Goal: Contribute content: Add original content to the website for others to see

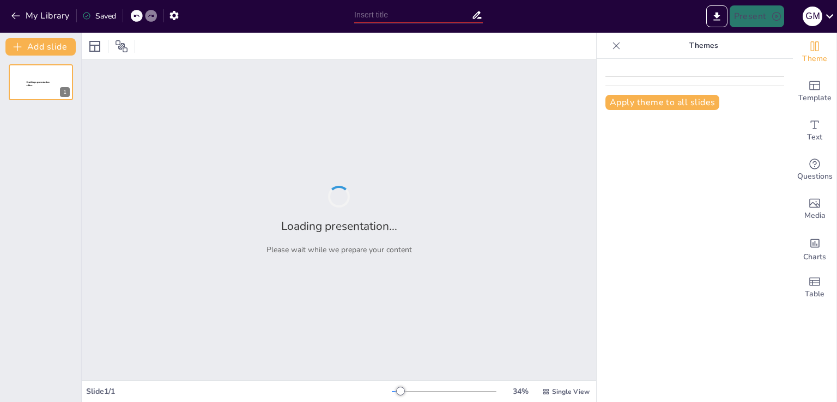
type input "Fundamentos del Proceso Administrativo: Estructura y Funciones"
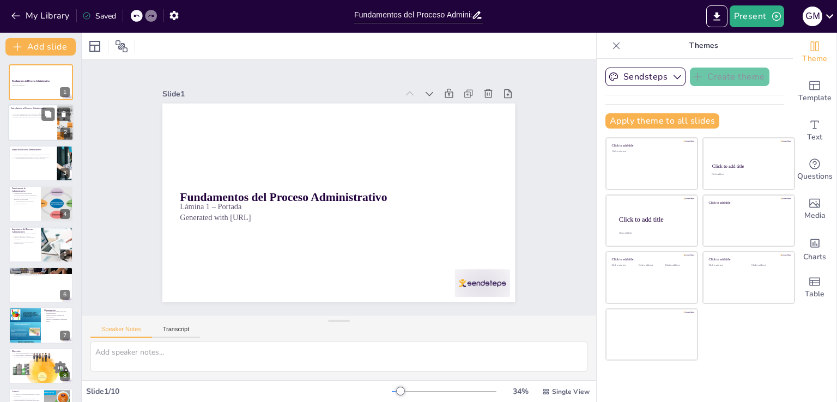
click at [27, 122] on div at bounding box center [40, 123] width 65 height 37
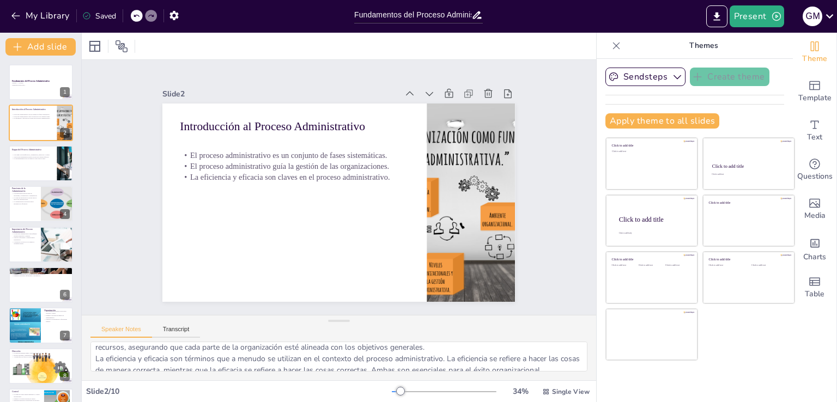
scroll to position [59, 0]
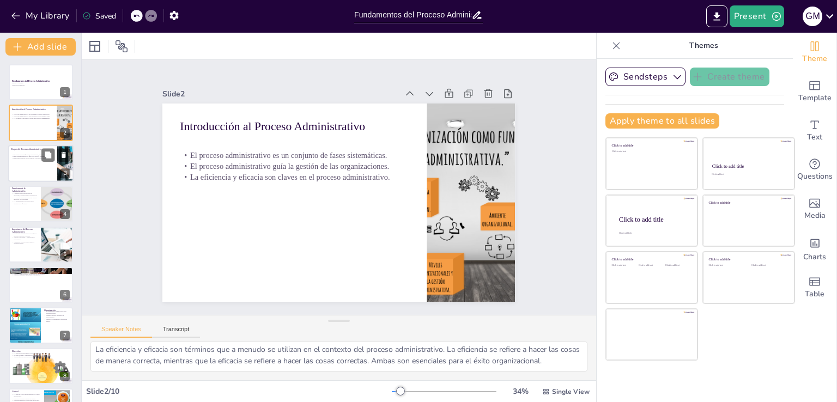
click at [36, 164] on div at bounding box center [40, 163] width 65 height 37
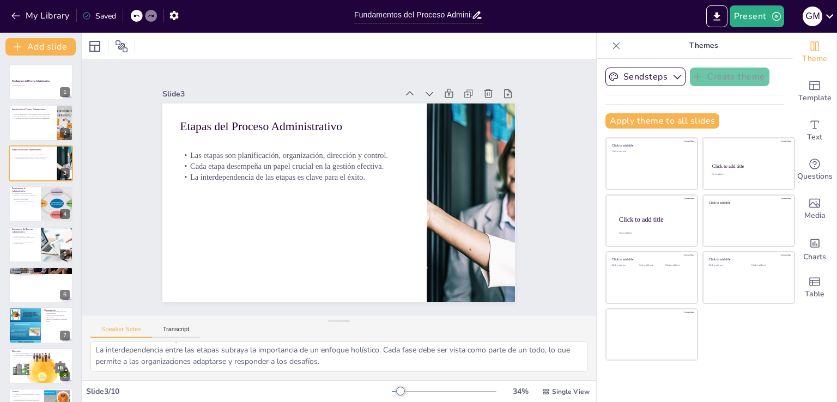
click at [36, 223] on div "Fundamentos del Proceso Administrativo Lámina 1 – Portada Generated with [URL] …" at bounding box center [40, 264] width 81 height 401
click at [26, 197] on p "La toma de decisiones es crucial para la dirección organizacional." at bounding box center [24, 199] width 26 height 4
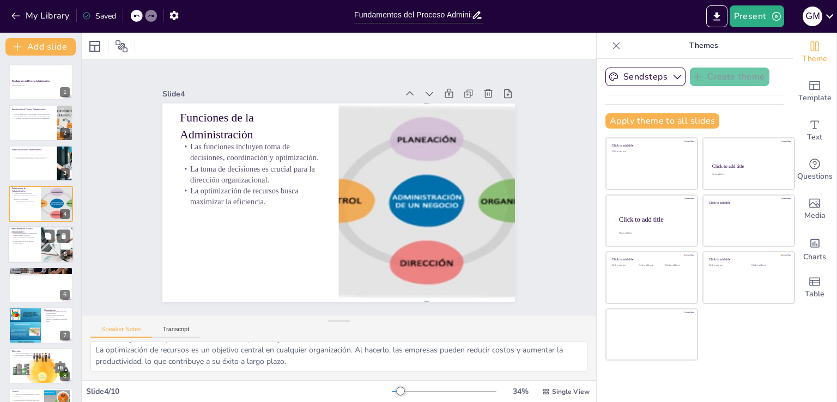
click at [25, 258] on div at bounding box center [40, 244] width 65 height 37
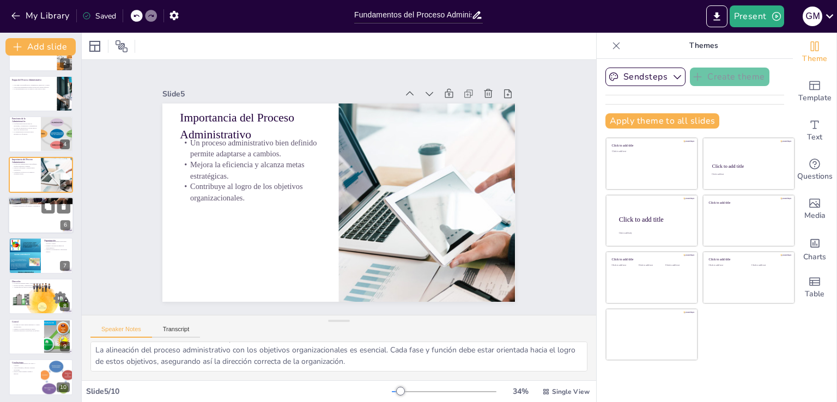
click at [21, 229] on div at bounding box center [40, 215] width 65 height 37
type textarea "Las herramientas del proceso administrativo son fundamentales para la planifica…"
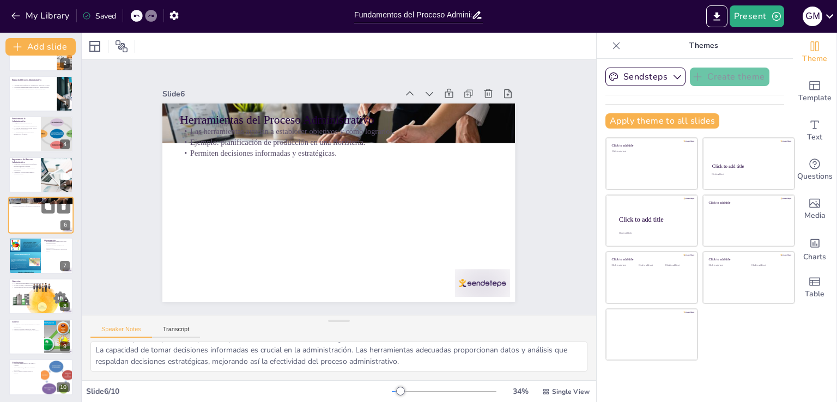
scroll to position [56, 0]
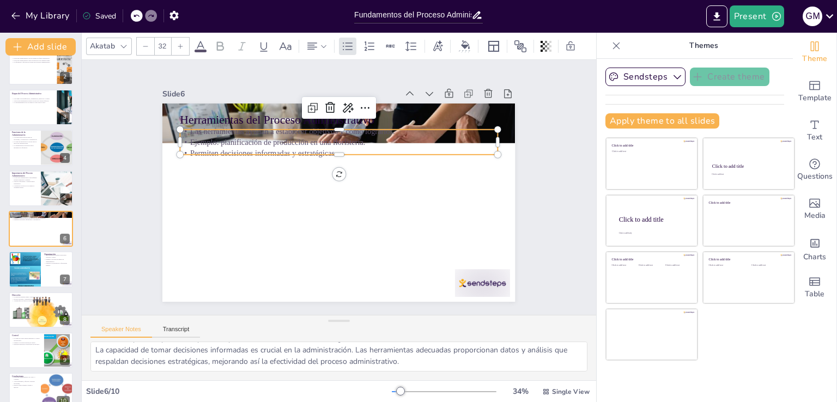
click at [267, 133] on p "Ejemplo: planificación de producción en una floristería." at bounding box center [297, 206] width 139 height 294
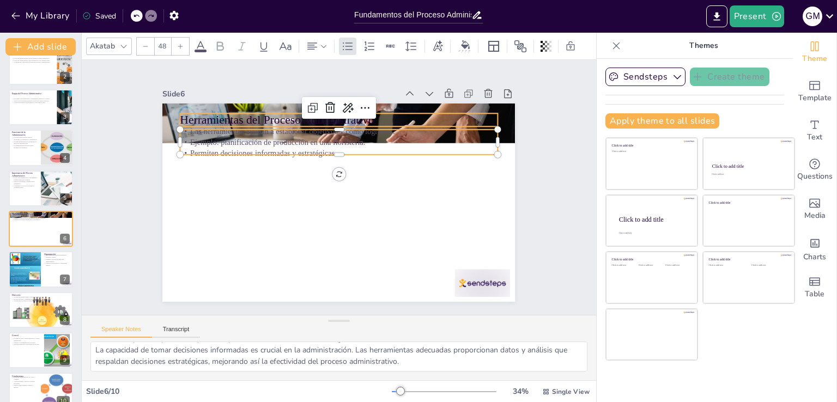
click at [346, 114] on p "Herramientas del Proceso Administrativo" at bounding box center [403, 166] width 114 height 307
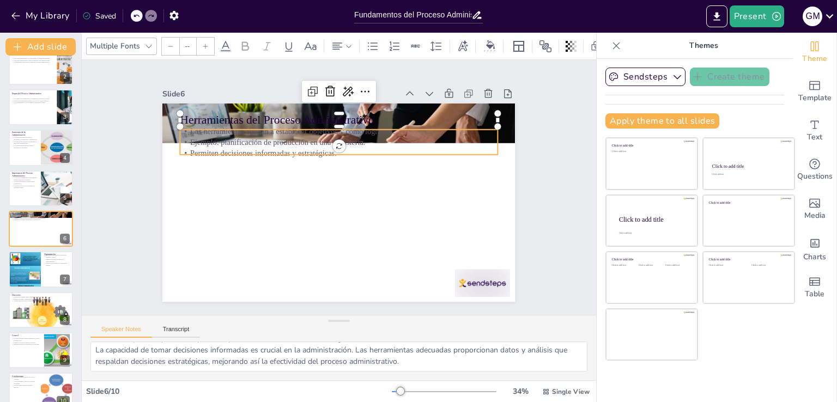
type input "32"
click at [294, 140] on p "Ejemplo: planificación de producción en una floristería." at bounding box center [378, 165] width 168 height 280
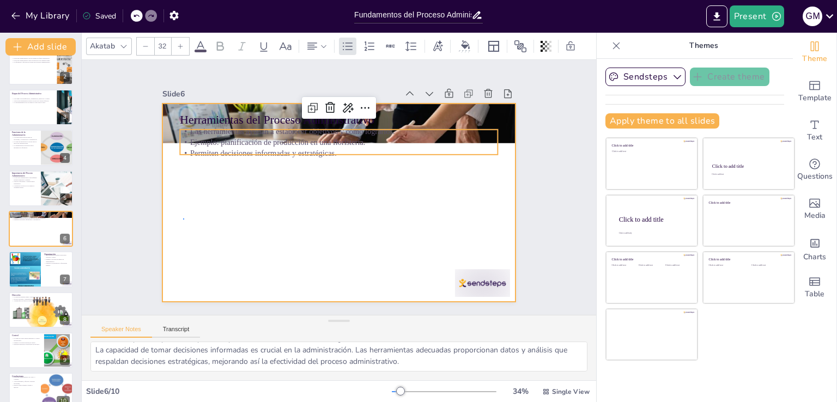
drag, startPoint x: 183, startPoint y: 219, endPoint x: 178, endPoint y: 220, distance: 5.5
click at [183, 220] on div at bounding box center [327, 197] width 368 height 402
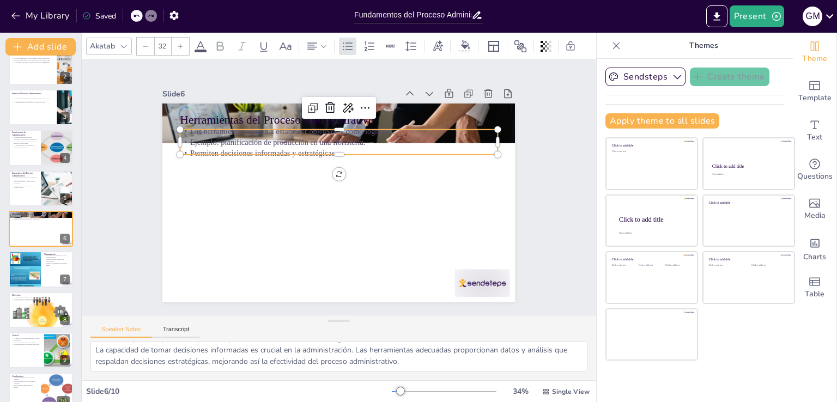
click at [278, 137] on p "Ejemplo: planificación de producción en una floristería." at bounding box center [376, 160] width 196 height 263
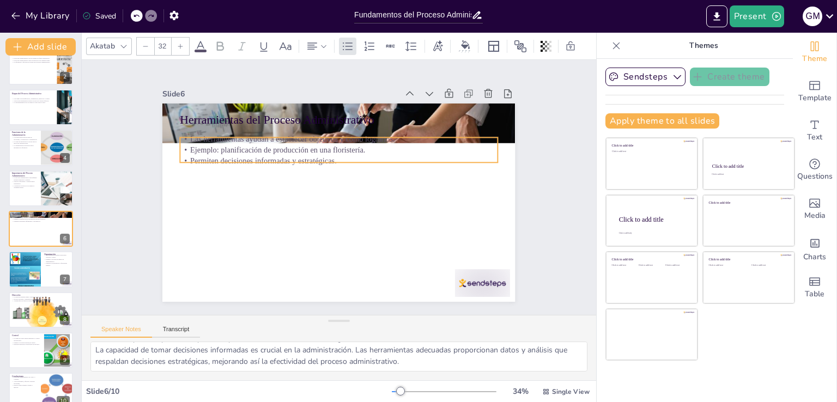
click at [14, 316] on div at bounding box center [41, 310] width 64 height 47
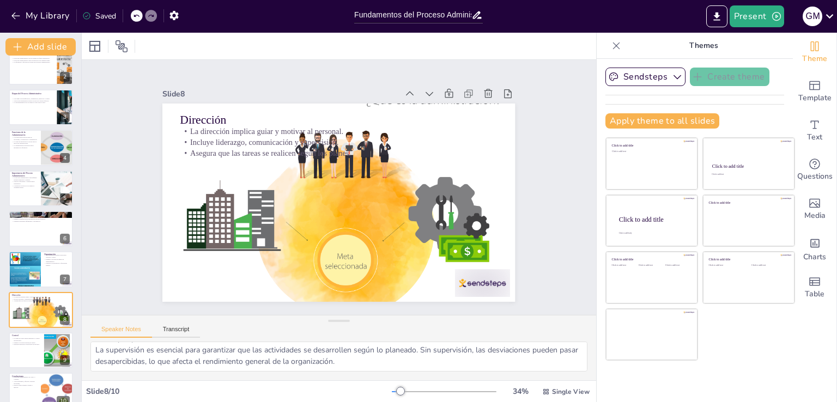
scroll to position [72, 0]
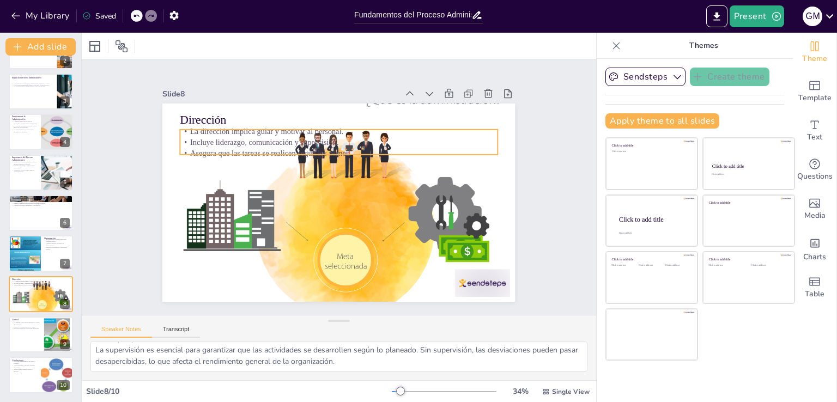
click at [357, 149] on p "Asegura que las tareas se realicen según los planes." at bounding box center [370, 173] width 139 height 294
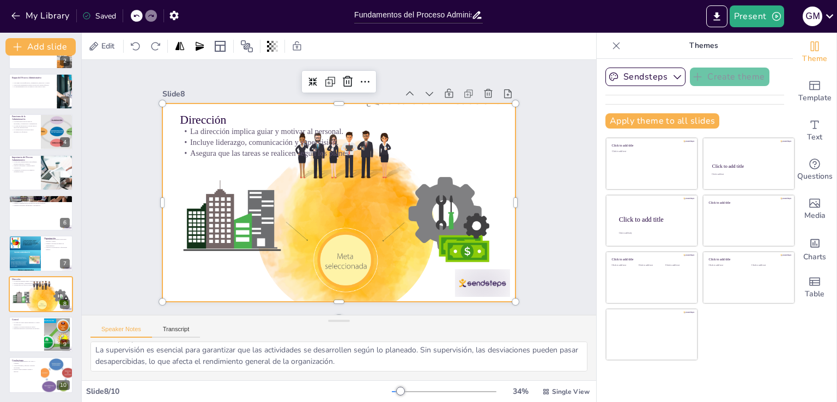
click at [353, 162] on div at bounding box center [332, 173] width 426 height 377
click at [361, 162] on div at bounding box center [324, 191] width 324 height 398
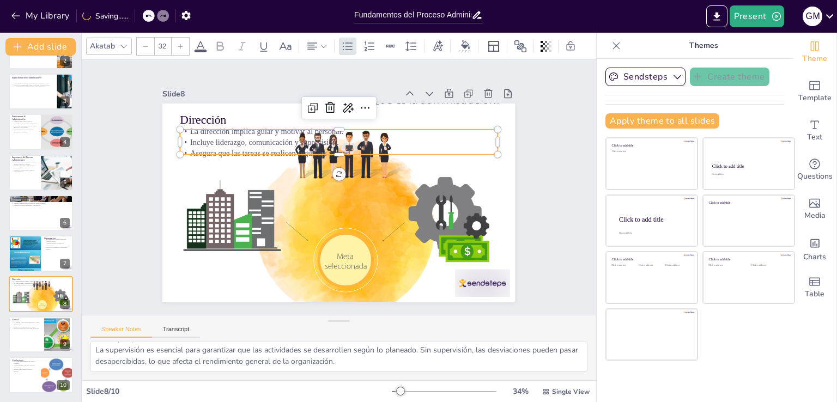
click at [359, 144] on p "Asegura que las tareas se realicen según los planes." at bounding box center [321, 158] width 280 height 168
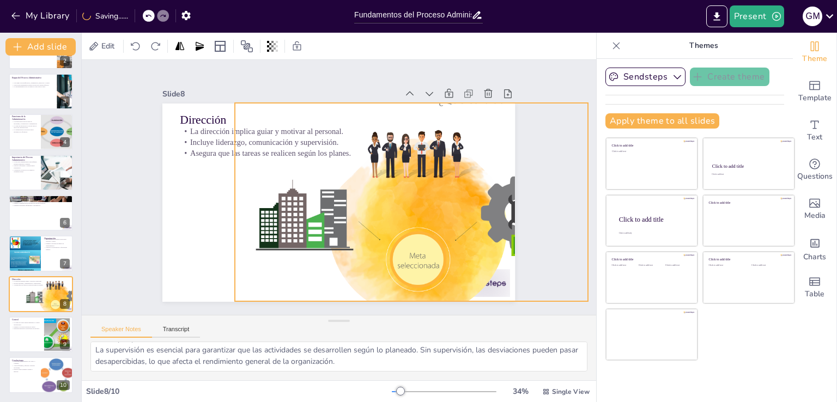
drag, startPoint x: 351, startPoint y: 160, endPoint x: 423, endPoint y: 159, distance: 72.5
click at [423, 159] on div at bounding box center [347, 261] width 353 height 415
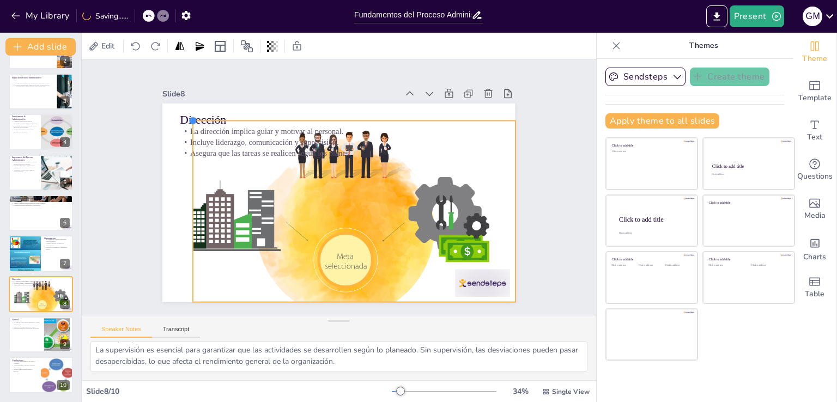
drag, startPoint x: 155, startPoint y: 95, endPoint x: 185, endPoint y: 180, distance: 89.8
click at [185, 180] on div "Dirección La dirección implica guiar y motivar al personal. Incluye liderazgo, …" at bounding box center [352, 180] width 348 height 404
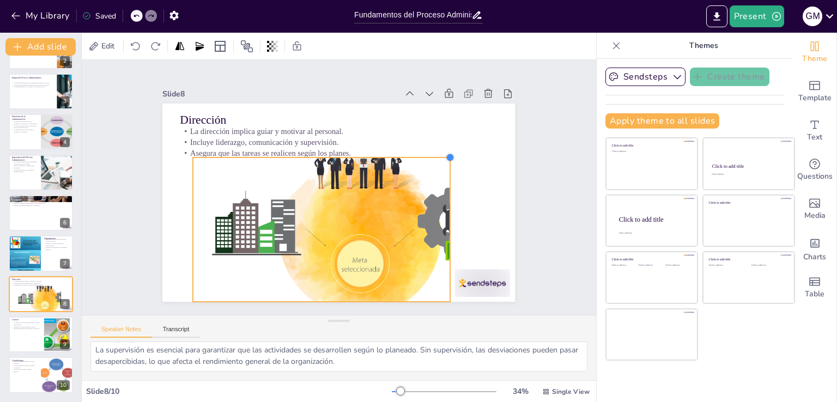
drag, startPoint x: 506, startPoint y: 118, endPoint x: 438, endPoint y: 181, distance: 92.5
click at [438, 181] on div "Dirección La dirección implica guiar y motivar al personal. Incluye liderazgo, …" at bounding box center [324, 186] width 234 height 372
click at [517, 165] on div "Slide 1 Fundamentos del Proceso Administrativo Lámina 1 – Portada Generated wit…" at bounding box center [338, 187] width 469 height 428
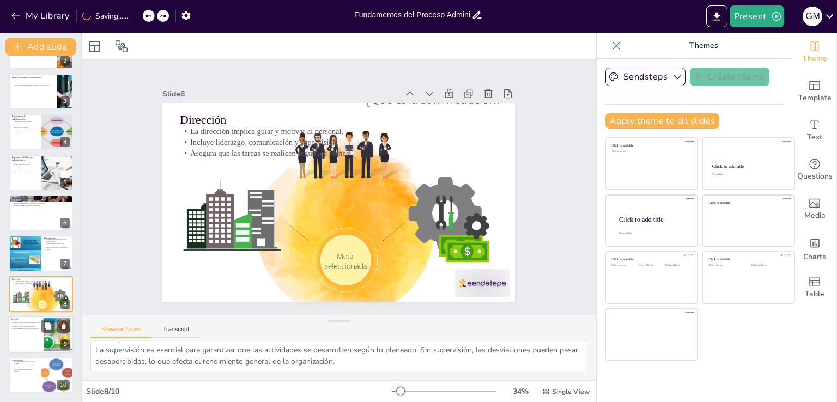
click at [37, 328] on p "Encuesta interactiva sobre fallas en las fases." at bounding box center [25, 329] width 29 height 2
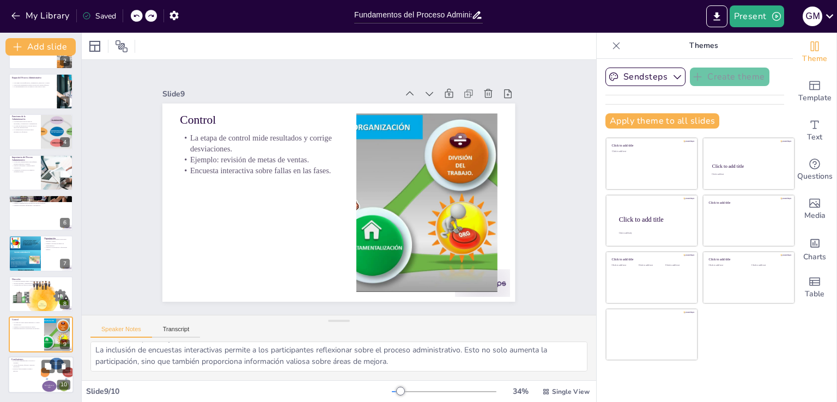
click at [25, 375] on div at bounding box center [40, 375] width 65 height 37
type textarea "La naturaleza cíclica del proceso administrativo significa que siempre hay opor…"
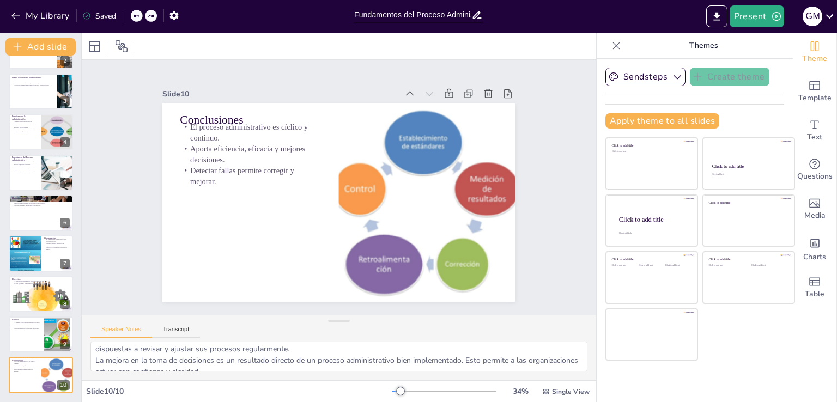
scroll to position [0, 0]
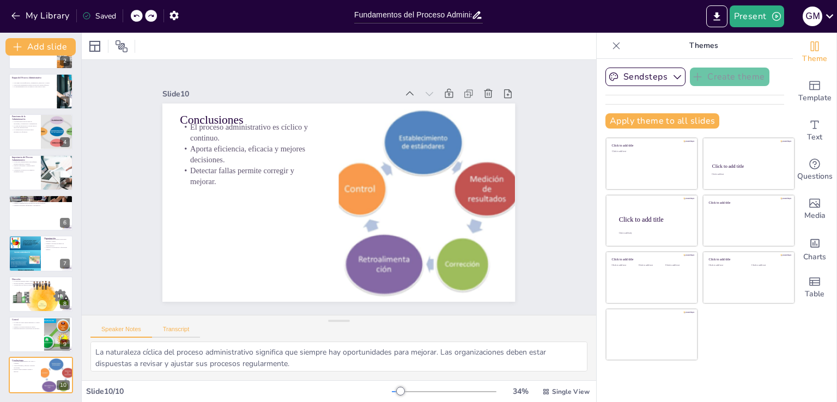
click at [179, 334] on button "Transcript" at bounding box center [176, 332] width 49 height 12
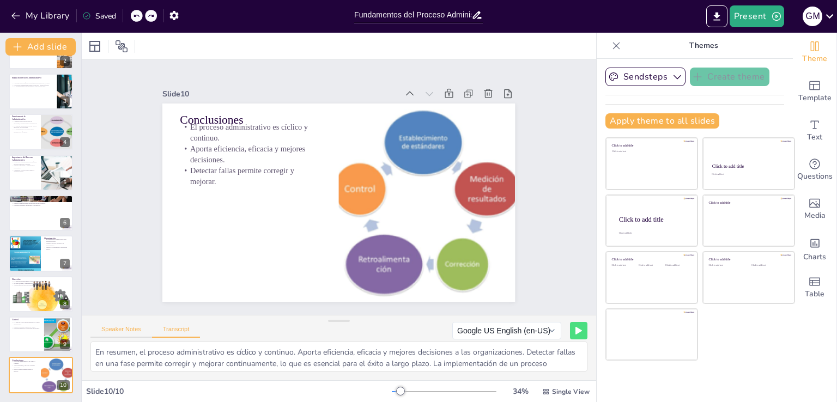
click at [138, 330] on button "Speaker Notes" at bounding box center [121, 332] width 62 height 12
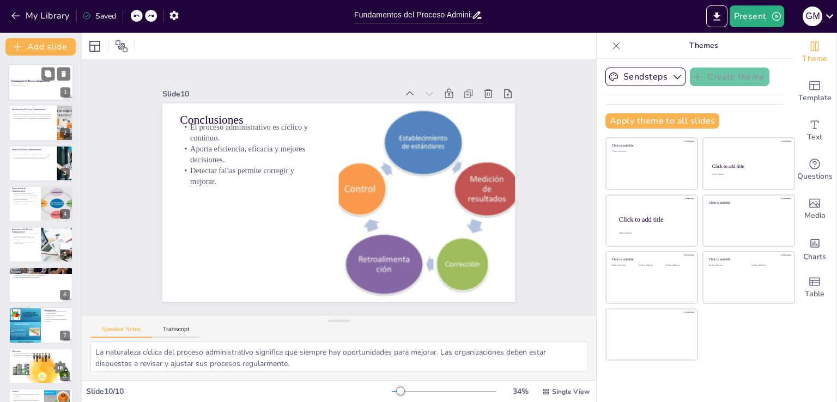
click at [26, 86] on p "Generated with [URL]" at bounding box center [40, 85] width 59 height 2
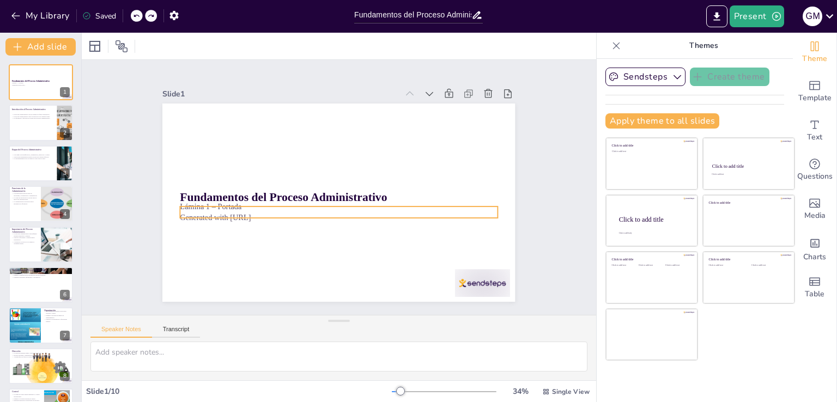
click at [318, 196] on strong "Fundamentos del Proceso Administrativo" at bounding box center [335, 132] width 34 height 208
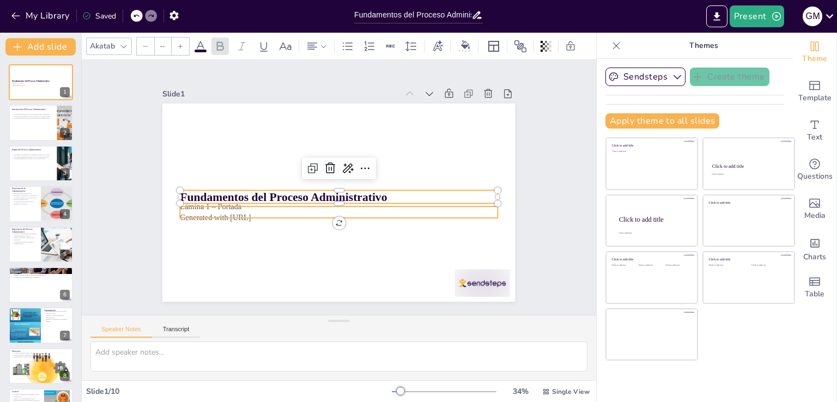
type input "32"
click at [229, 212] on p "Generated with [URL]" at bounding box center [313, 203] width 168 height 280
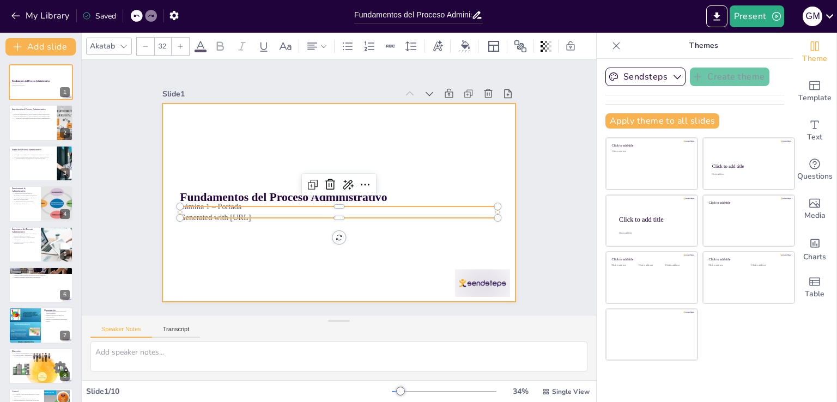
click at [234, 223] on div at bounding box center [323, 191] width 267 height 386
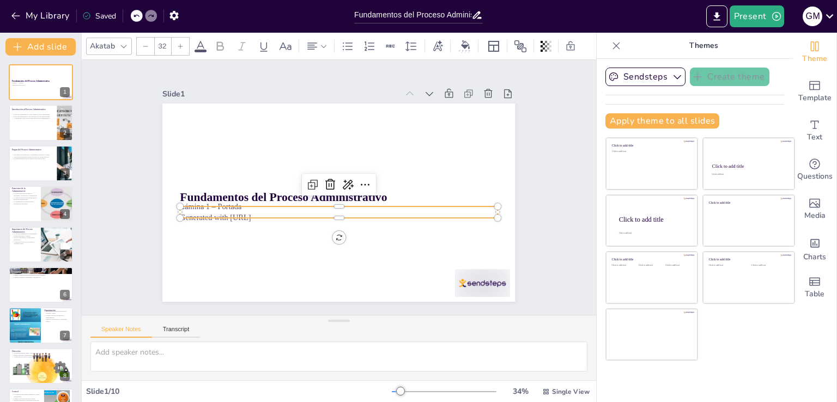
click at [236, 217] on div "Fundamentos del Proceso Administrativo Lámina 1 – Portada Generated with [URL]" at bounding box center [325, 193] width 325 height 403
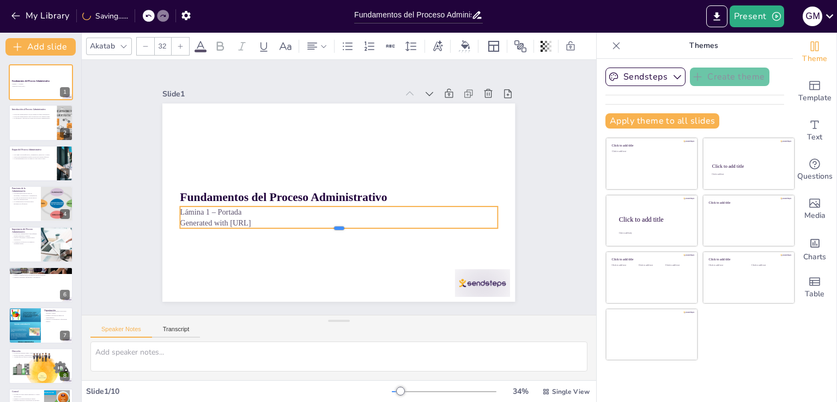
drag, startPoint x: 329, startPoint y: 215, endPoint x: 329, endPoint y: 209, distance: 6.6
click at [329, 209] on div "Fundamentos del Proceso Administrativo Lámina 1 – Portada Generated with [URL]" at bounding box center [342, 172] width 386 height 267
click at [240, 221] on p "Generated with [URL]" at bounding box center [331, 222] width 313 height 77
click at [239, 219] on p "Generated with [URL]" at bounding box center [306, 173] width 139 height 294
click at [239, 219] on p "Generated with [URL]" at bounding box center [338, 222] width 317 height 11
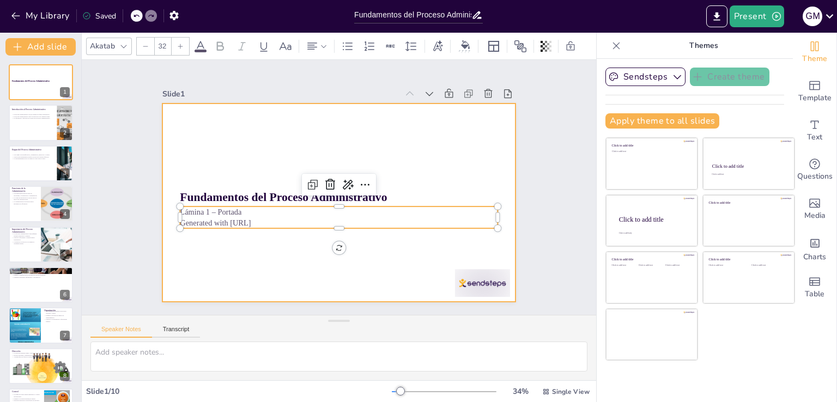
drag, startPoint x: 266, startPoint y: 221, endPoint x: 125, endPoint y: 184, distance: 145.3
click at [125, 184] on div "Slide 1 Fundamentos del Proceso Administrativo Lámina 1 – Portada Generated wit…" at bounding box center [339, 187] width 469 height 428
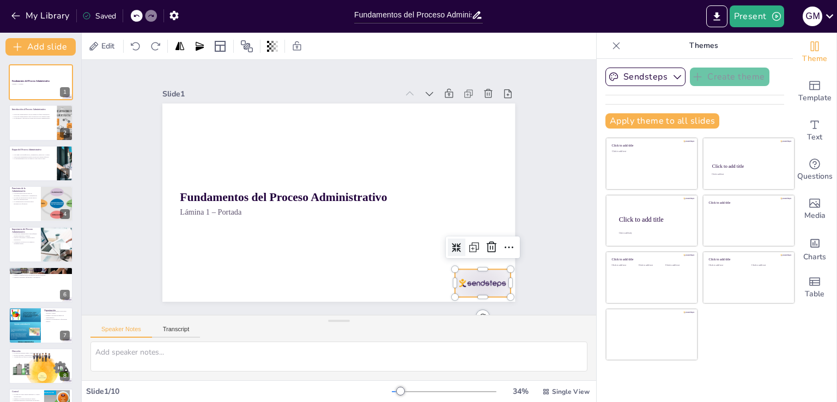
click at [392, 329] on div at bounding box center [363, 358] width 57 height 59
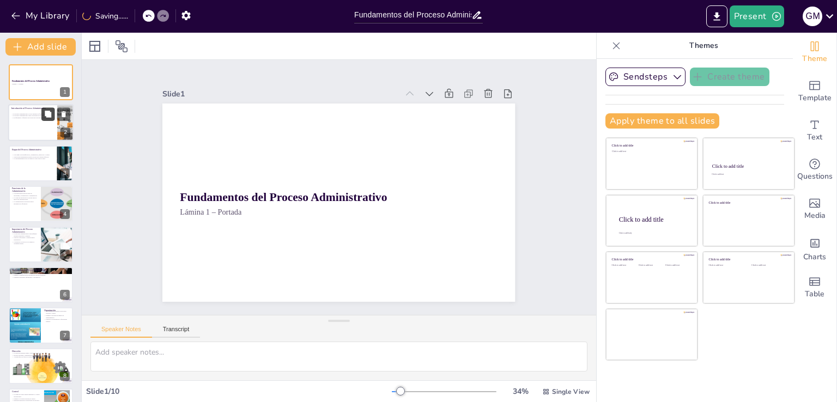
click at [45, 119] on button at bounding box center [47, 114] width 13 height 13
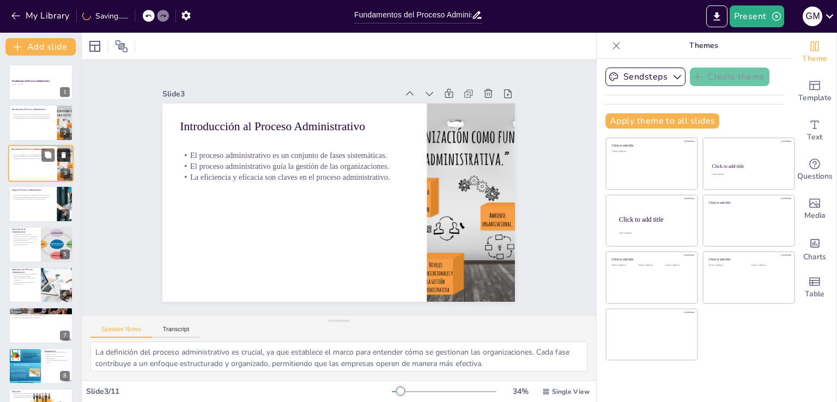
click at [65, 154] on icon at bounding box center [64, 155] width 4 height 6
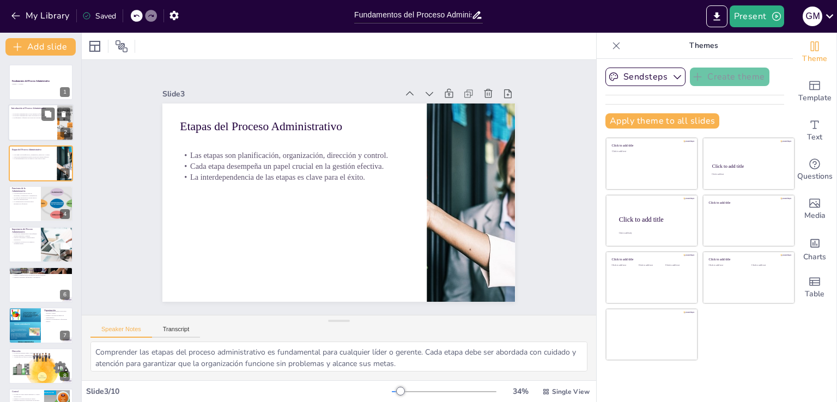
click at [27, 119] on div "El proceso administrativo es un conjunto de fases sistemáticas. El proceso admi…" at bounding box center [32, 116] width 43 height 9
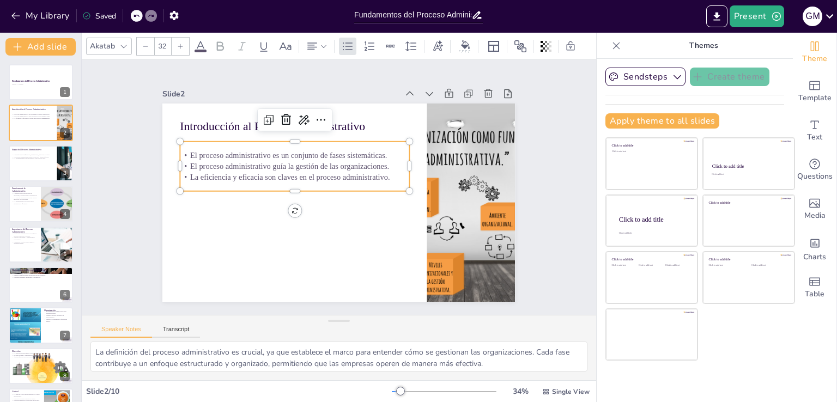
click at [241, 146] on p "El proceso administrativo es un conjunto de fases sistemáticas." at bounding box center [322, 136] width 192 height 144
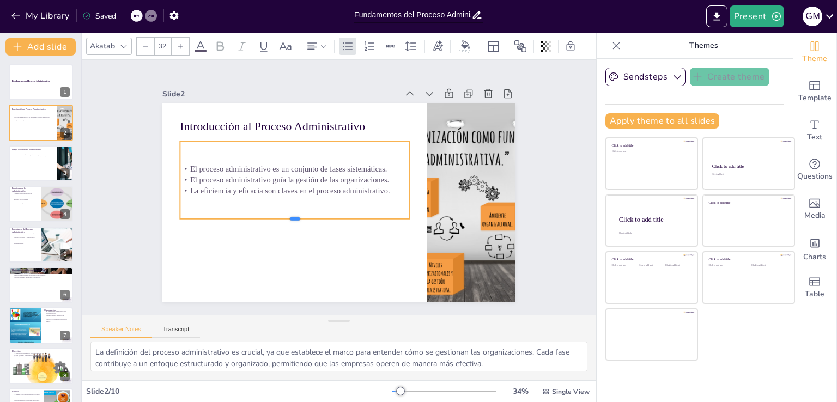
drag, startPoint x: 288, startPoint y: 187, endPoint x: 282, endPoint y: 215, distance: 28.4
click at [282, 215] on div at bounding box center [282, 196] width 203 height 122
click at [558, 212] on div "Slide 1 Fundamentos del Proceso Administrativo Lámina 1 – Portada Slide 2 Intro…" at bounding box center [338, 188] width 509 height 566
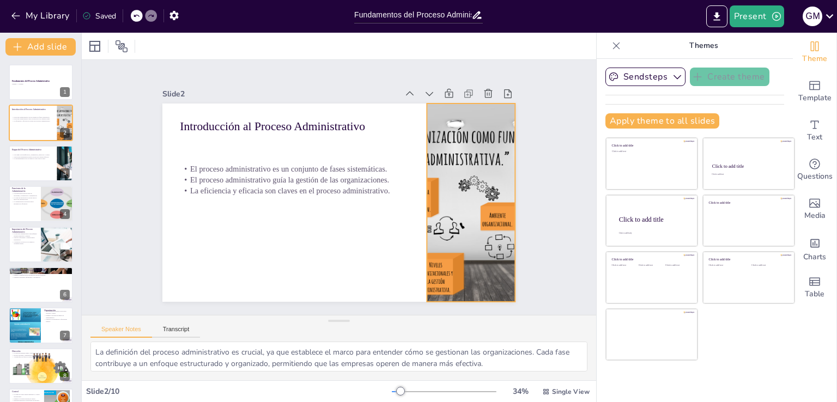
click at [435, 149] on div at bounding box center [446, 267] width 404 height 348
click at [435, 149] on div at bounding box center [465, 230] width 386 height 268
click at [435, 149] on div at bounding box center [338, 321] width 234 height 372
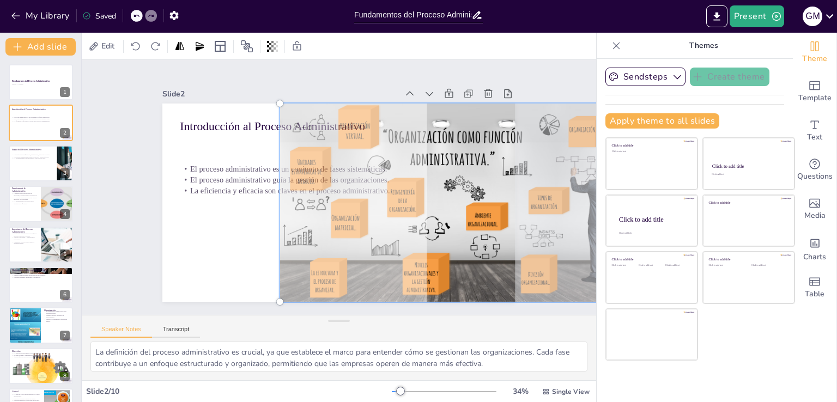
drag, startPoint x: 451, startPoint y: 161, endPoint x: 438, endPoint y: 129, distance: 35.0
click at [438, 129] on div at bounding box center [457, 202] width 366 height 211
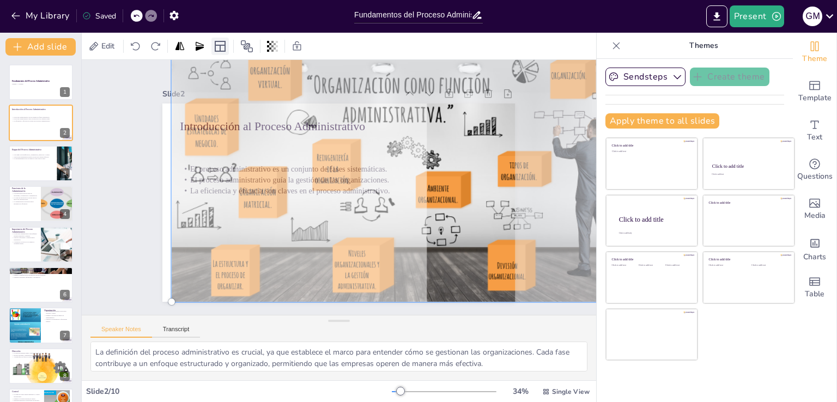
drag, startPoint x: 273, startPoint y: 100, endPoint x: 217, endPoint y: 38, distance: 83.0
click at [217, 38] on div "Edit Slide 1 Fundamentos del Proceso Administrativo Lámina 1 – Portada Slide 2 …" at bounding box center [339, 218] width 515 height 370
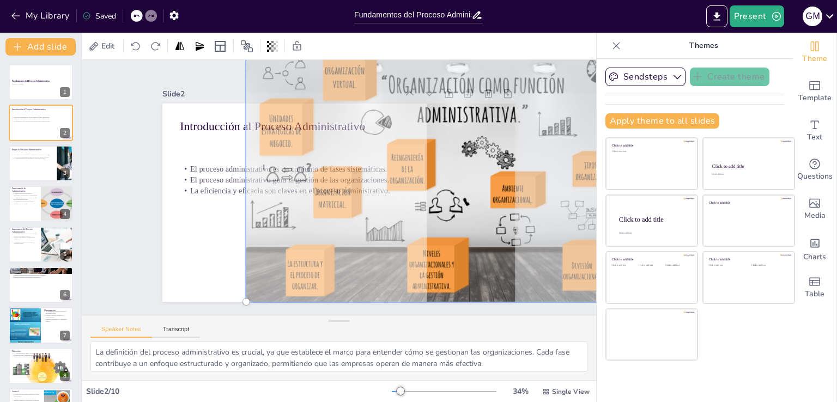
drag, startPoint x: 404, startPoint y: 222, endPoint x: 479, endPoint y: 178, distance: 86.7
click at [479, 178] on div at bounding box center [258, 301] width 522 height 537
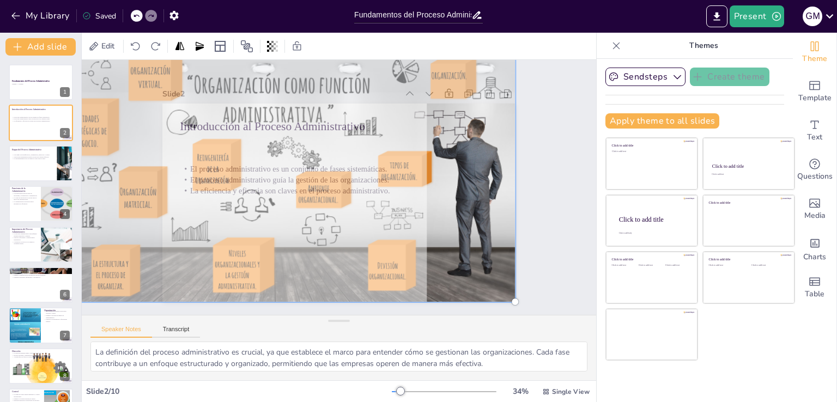
drag, startPoint x: 437, startPoint y: 234, endPoint x: 229, endPoint y: 212, distance: 209.3
click at [229, 212] on div at bounding box center [288, 160] width 523 height 367
click at [512, 118] on div "Slide 1 Fundamentos del Proceso Administrativo Lámina 1 – Portada Slide 2 Intro…" at bounding box center [339, 187] width 346 height 464
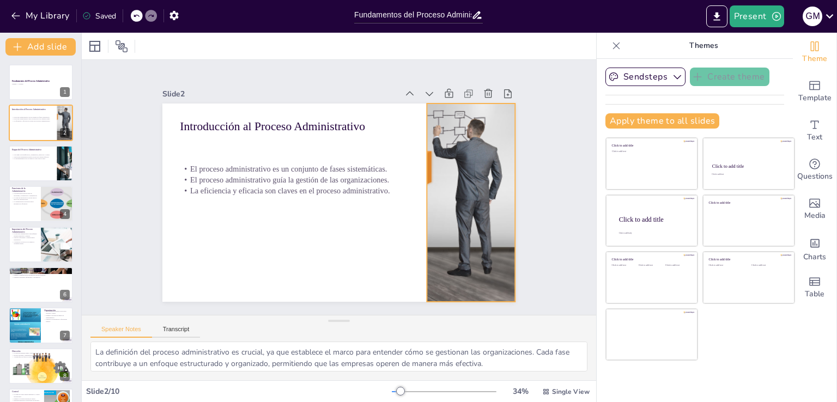
click at [477, 141] on div at bounding box center [298, 146] width 531 height 457
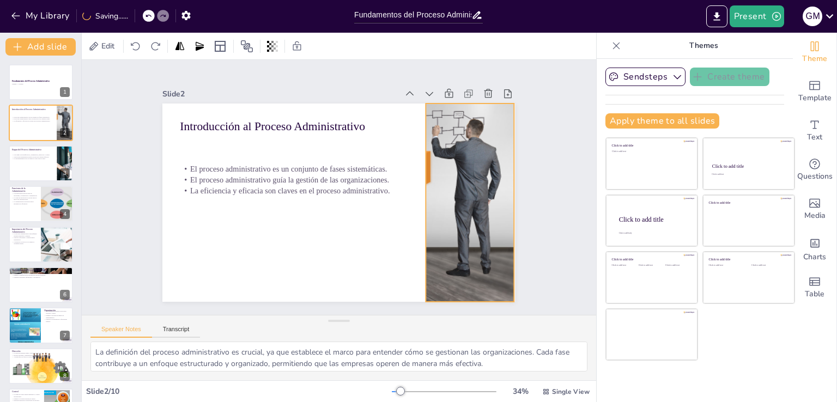
click at [453, 142] on div at bounding box center [323, 243] width 261 height 463
click at [549, 118] on div "Slide 1 Fundamentos del Proceso Administrativo Lámina 1 – Portada Slide 2 Intro…" at bounding box center [339, 187] width 566 height 509
click at [479, 124] on div at bounding box center [303, 141] width 528 height 483
click at [543, 154] on div "Slide 1 Fundamentos del Proceso Administrativo Lámina 1 – Portada Slide 2 Intro…" at bounding box center [339, 187] width 553 height 534
click at [482, 153] on div at bounding box center [303, 141] width 528 height 483
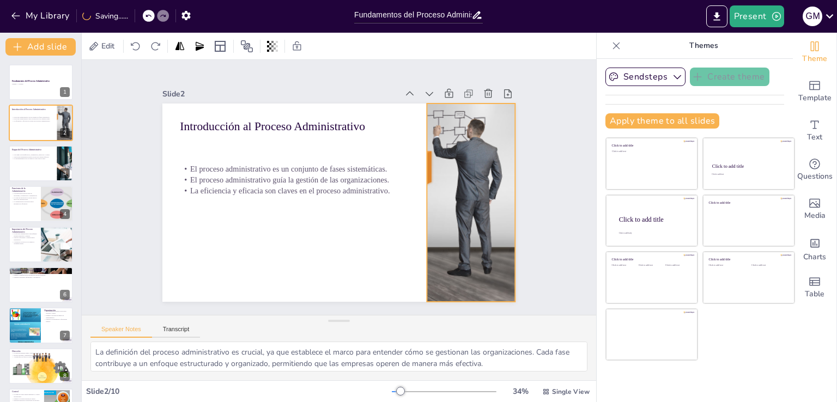
click at [535, 155] on div "Slide 1 Fundamentos del Proceso Administrativo Lámina 1 – Portada Slide 2 Intro…" at bounding box center [339, 188] width 452 height 310
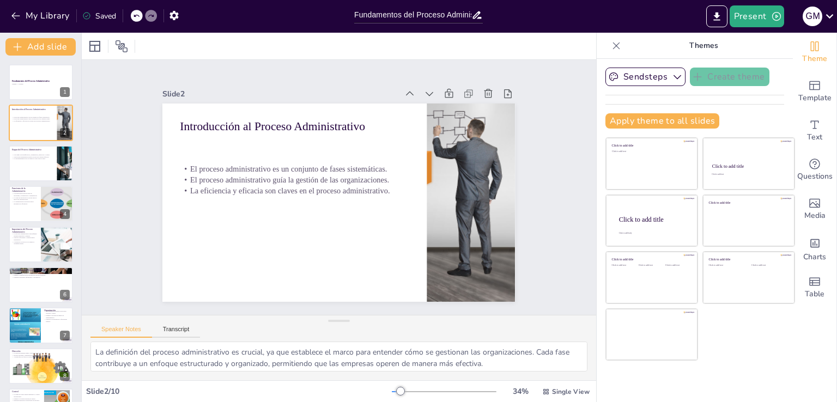
click at [614, 48] on div at bounding box center [616, 45] width 17 height 17
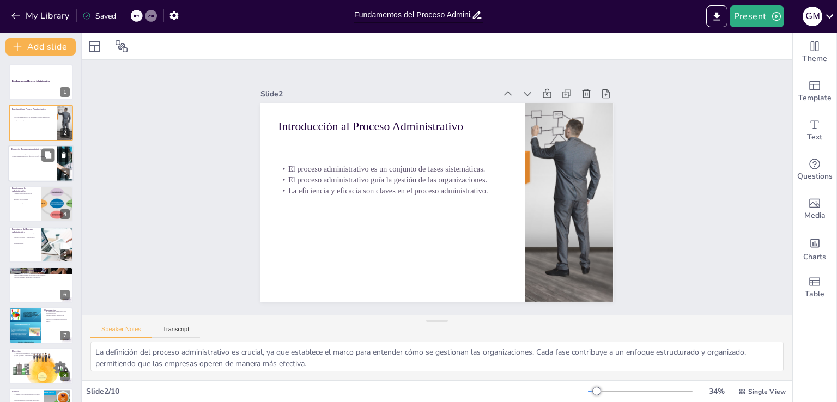
click at [31, 164] on div at bounding box center [40, 163] width 65 height 37
type textarea "Comprender las etapas del proceso administrativo es fundamental para cualquier …"
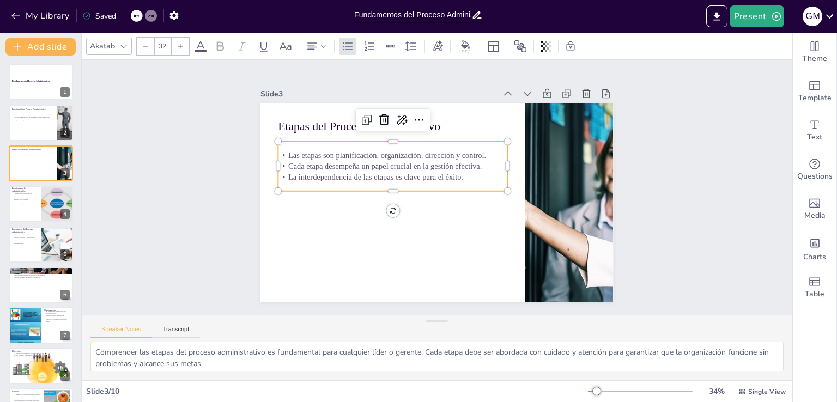
click at [337, 149] on p "Las etapas son planificación, organización, dirección y control." at bounding box center [426, 133] width 178 height 161
click at [19, 14] on icon "button" at bounding box center [15, 15] width 11 height 11
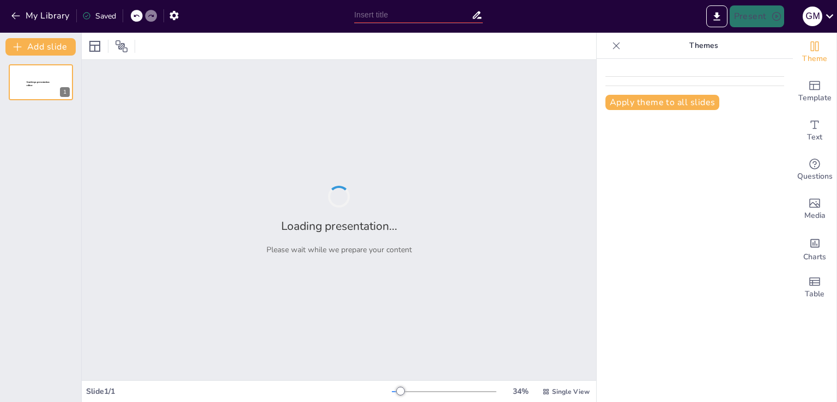
type input "Imported Proceso_Administrativo.pptx"
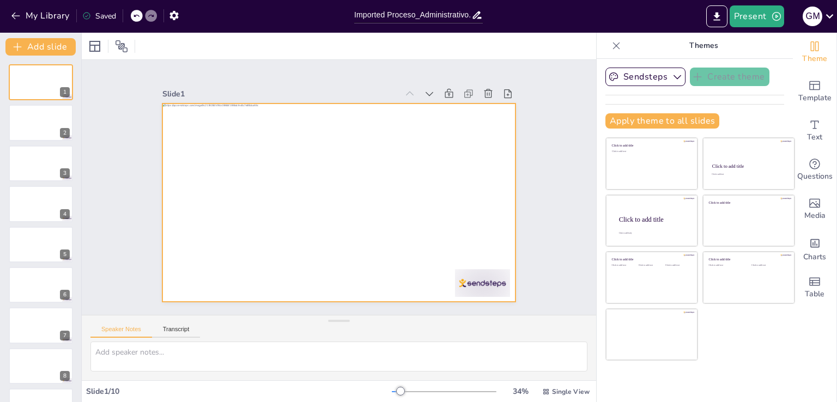
click at [292, 166] on div at bounding box center [354, 182] width 298 height 397
click at [288, 185] on div at bounding box center [325, 181] width 325 height 403
click at [17, 112] on div at bounding box center [40, 123] width 65 height 37
click at [233, 195] on div at bounding box center [330, 200] width 402 height 368
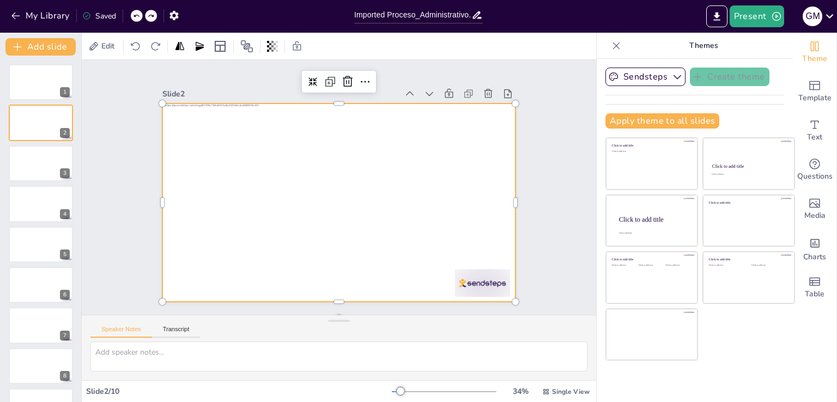
click at [646, 90] on div "Sendsteps Create theme Apply theme to all slides Click to add title Click to ad…" at bounding box center [695, 103] width 179 height 70
click at [647, 78] on button "Sendsteps" at bounding box center [646, 77] width 80 height 19
click at [40, 88] on div at bounding box center [40, 82] width 65 height 37
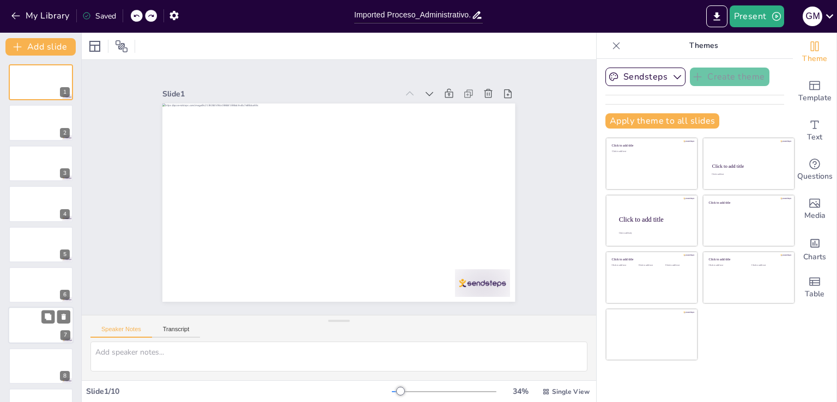
click at [11, 324] on div at bounding box center [40, 325] width 65 height 37
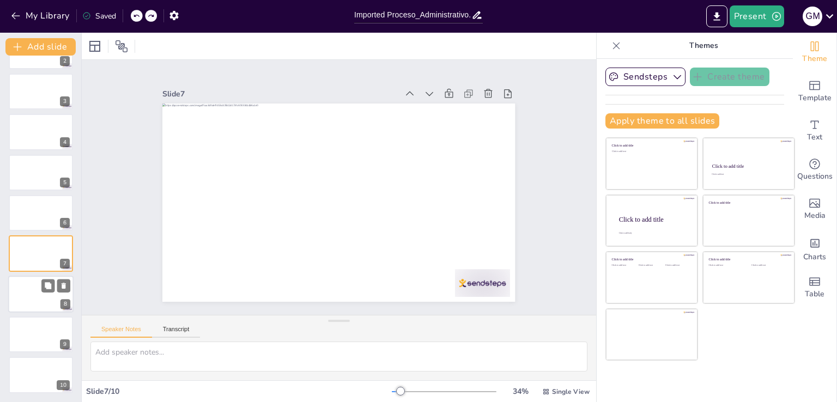
click at [9, 289] on div at bounding box center [40, 294] width 65 height 37
click at [17, 369] on div at bounding box center [40, 375] width 65 height 37
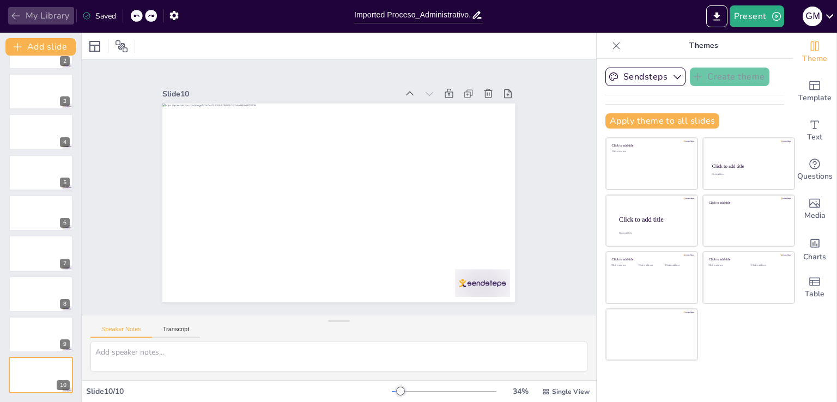
click at [11, 21] on button "My Library" at bounding box center [41, 15] width 66 height 17
